Goal: Check status

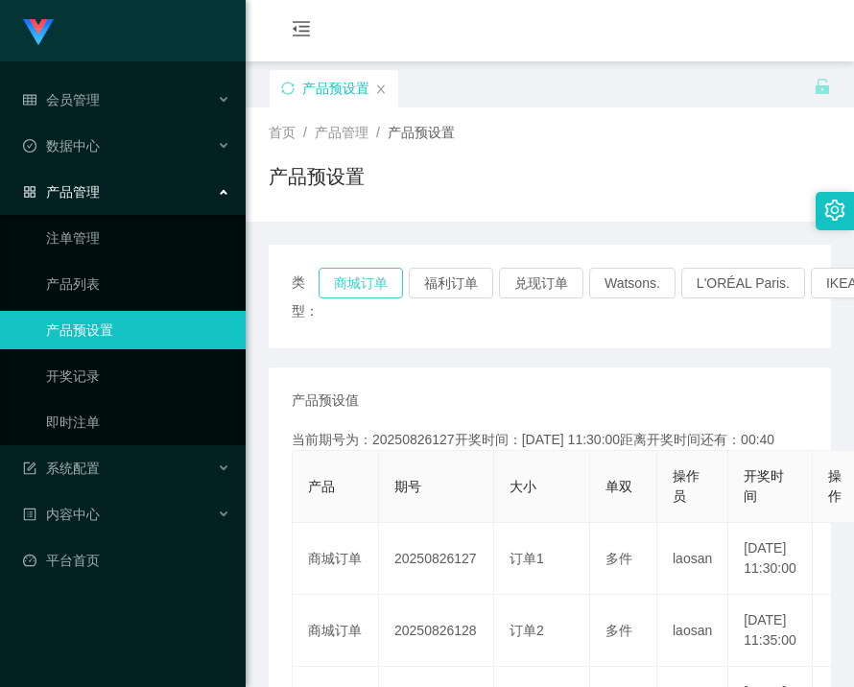
click at [365, 278] on button "商城订单" at bounding box center [361, 283] width 84 height 31
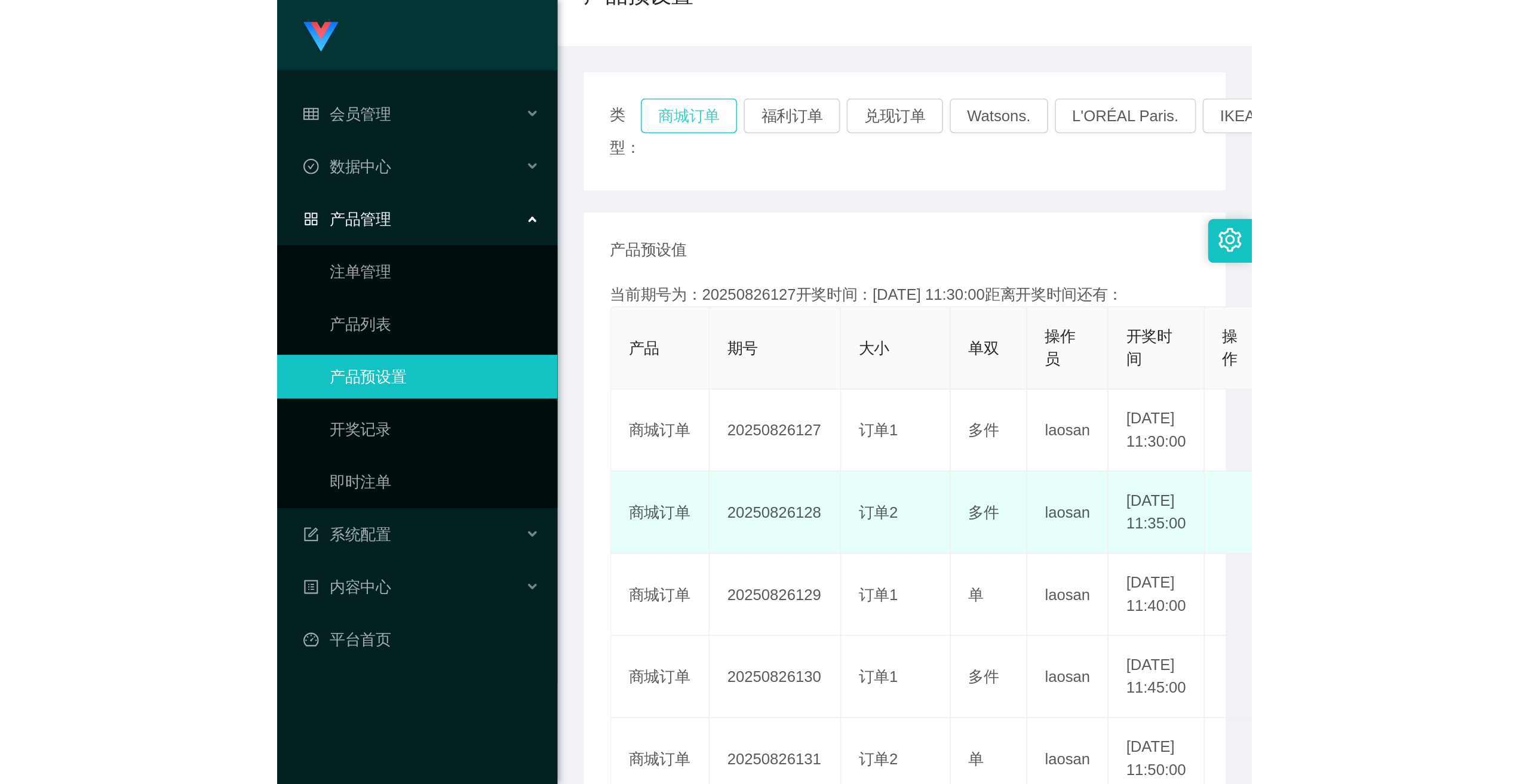
scroll to position [119, 0]
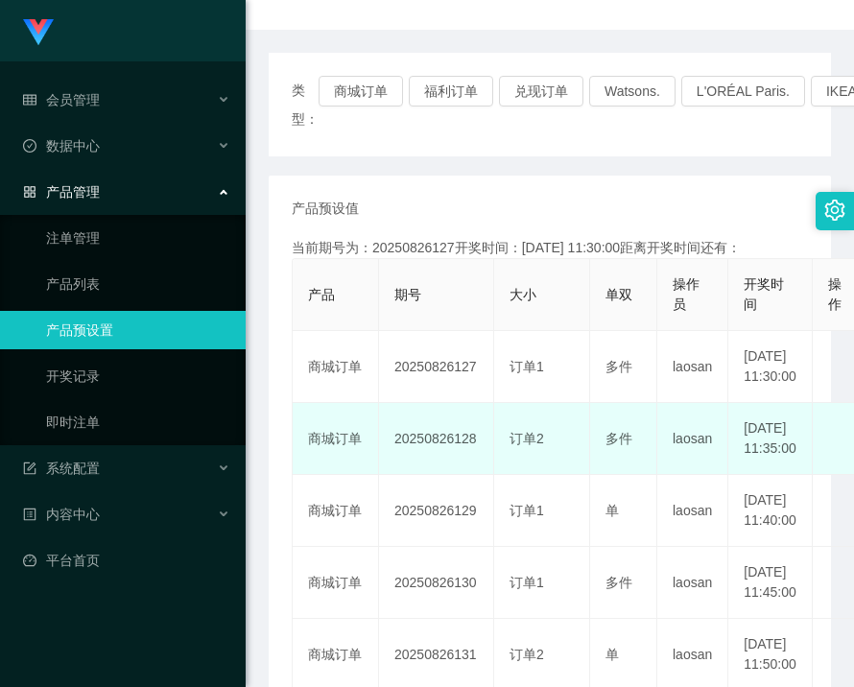
click at [458, 474] on td "20250826128" at bounding box center [436, 439] width 115 height 72
copy td "20250826128"
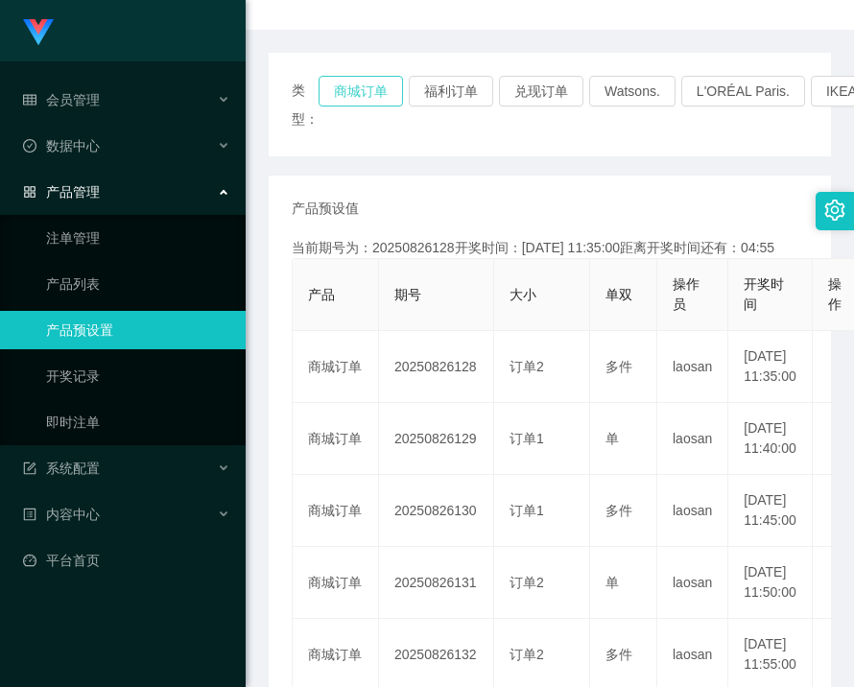
click at [352, 90] on button "商城订单" at bounding box center [361, 91] width 84 height 31
type button "k3wph"
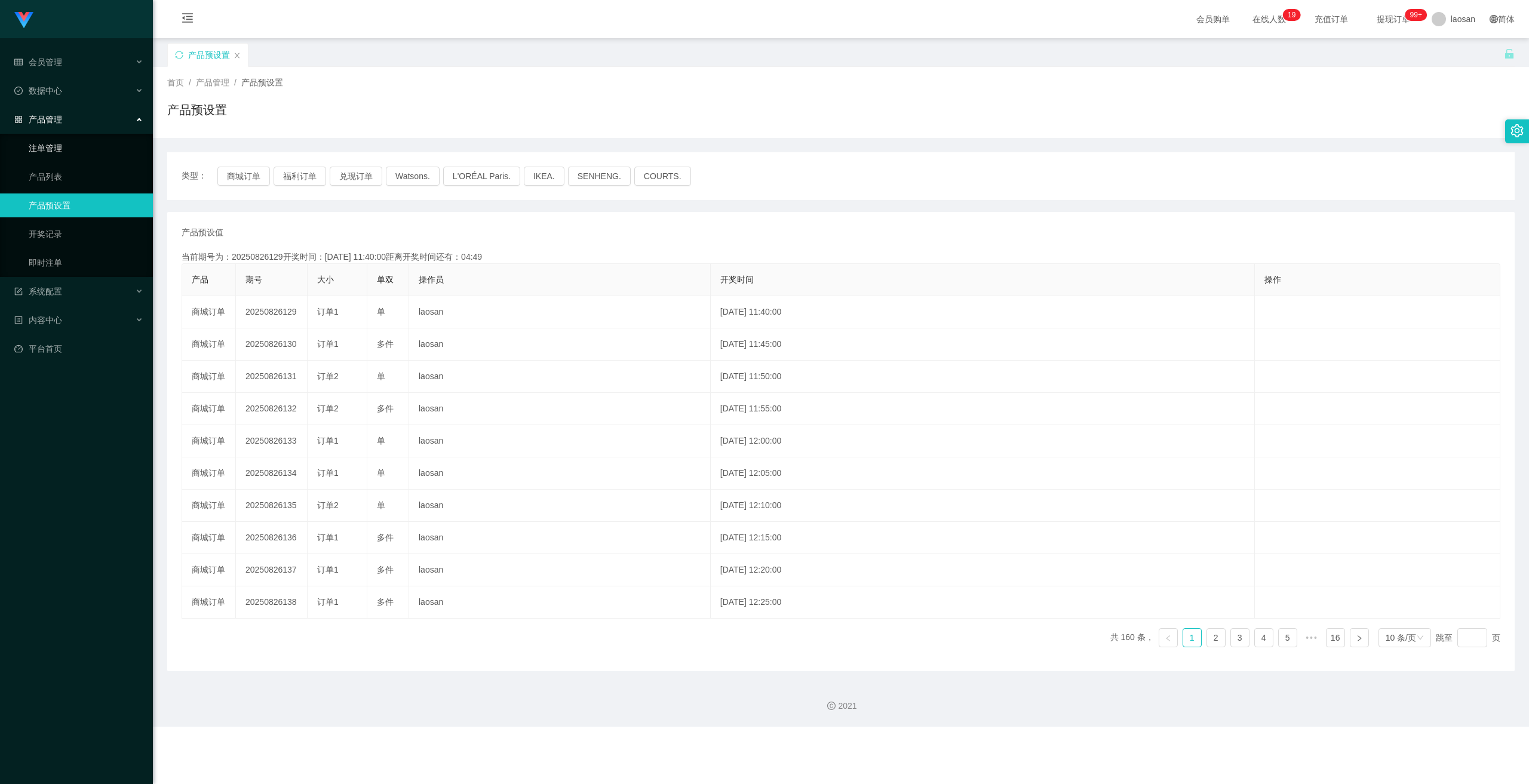
click at [62, 146] on link "注单管理" at bounding box center [86, 148] width 115 height 24
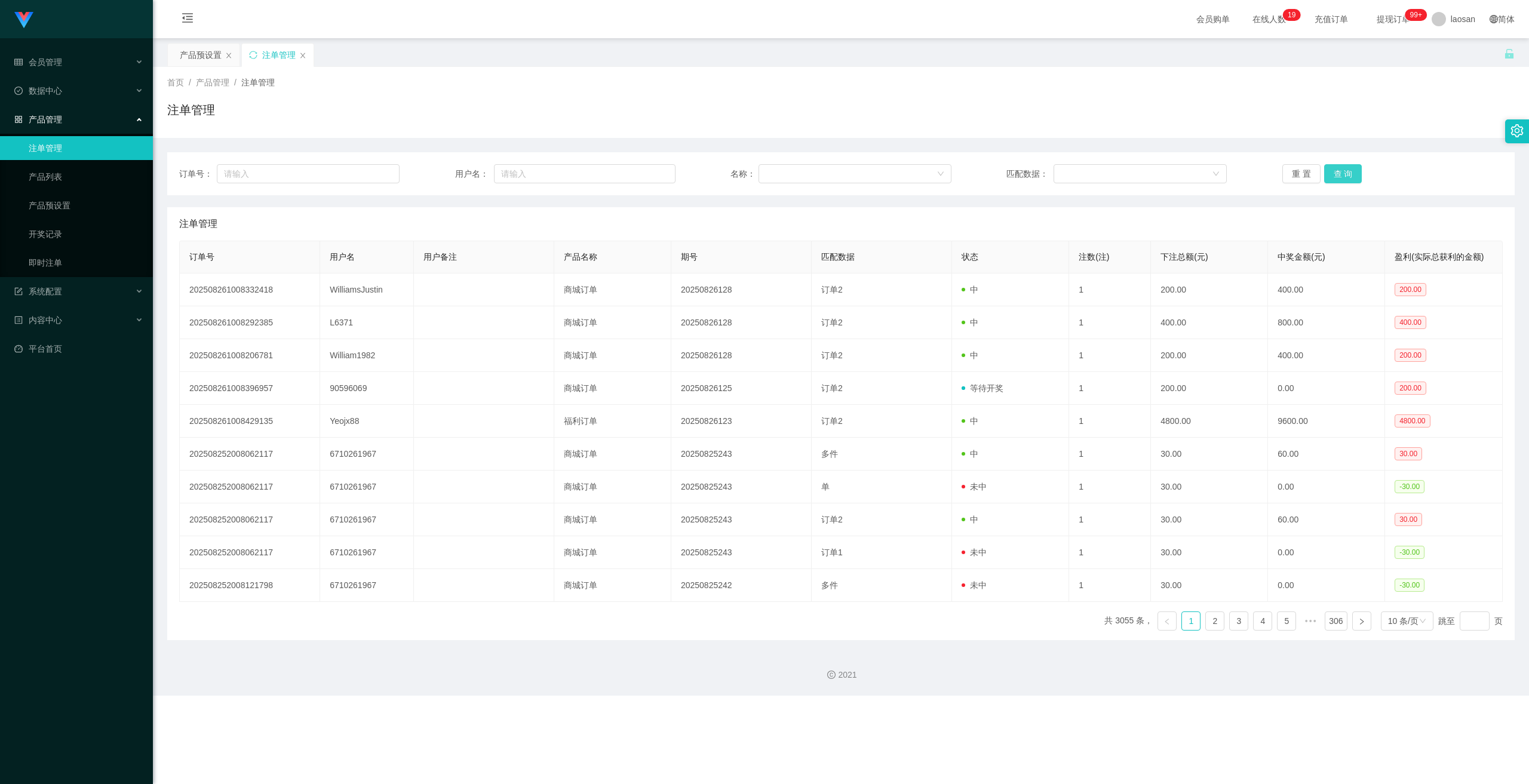
click at [531, 174] on button "查 询" at bounding box center [1343, 174] width 38 height 19
